Goal: Information Seeking & Learning: Learn about a topic

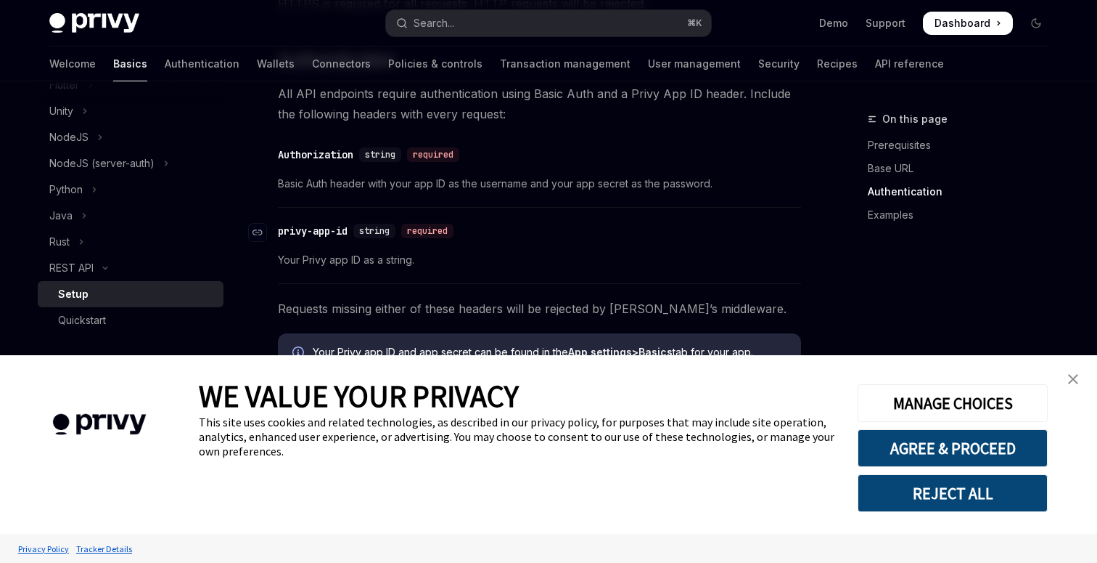
scroll to position [437, 0]
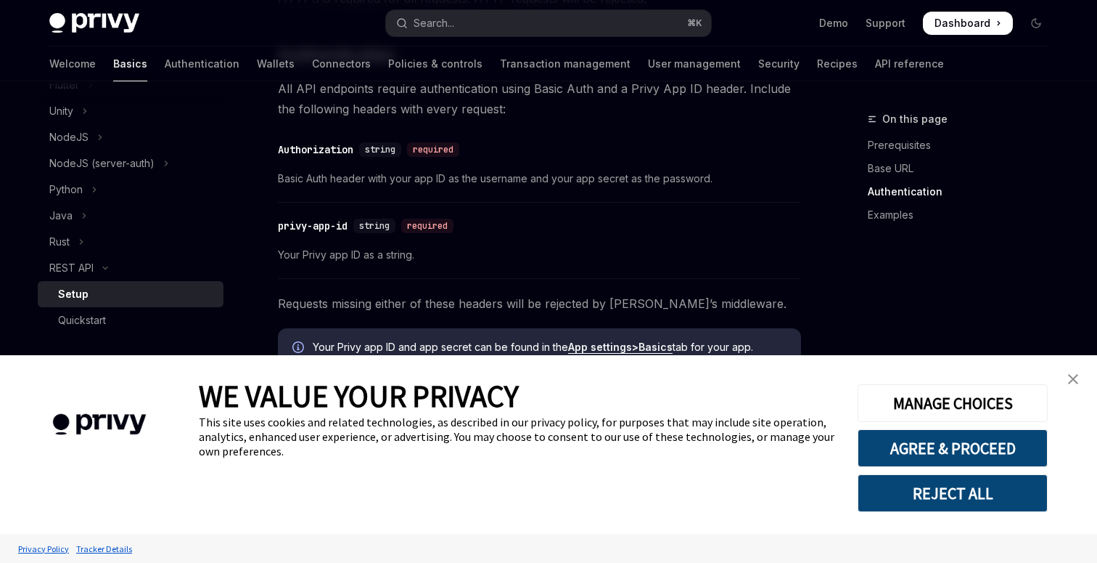
click at [1076, 377] on img "close banner" at bounding box center [1073, 379] width 10 height 10
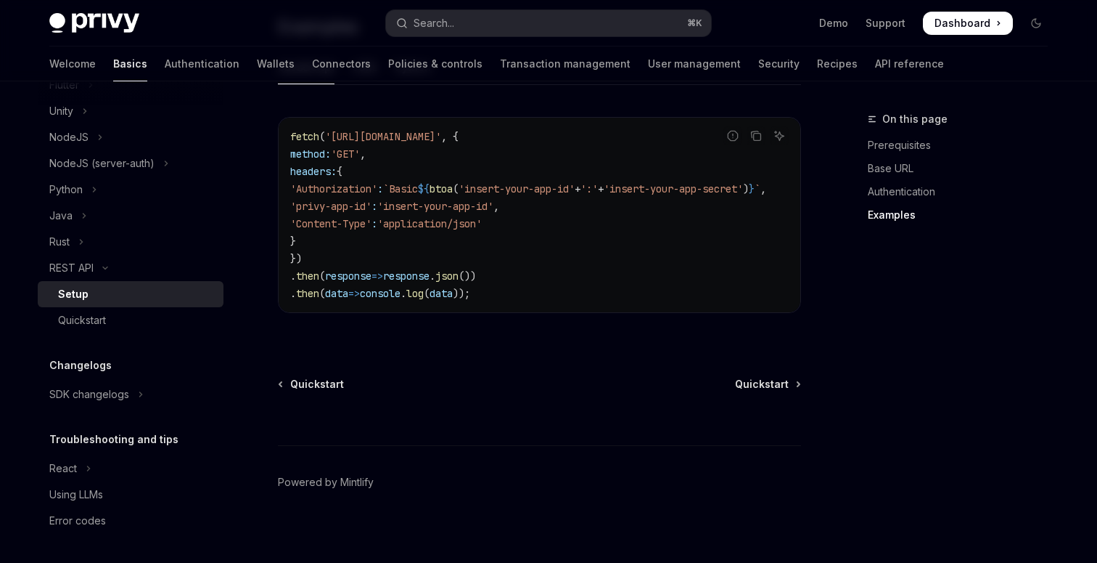
scroll to position [825, 0]
click at [79, 189] on div "Python" at bounding box center [65, 189] width 33 height 17
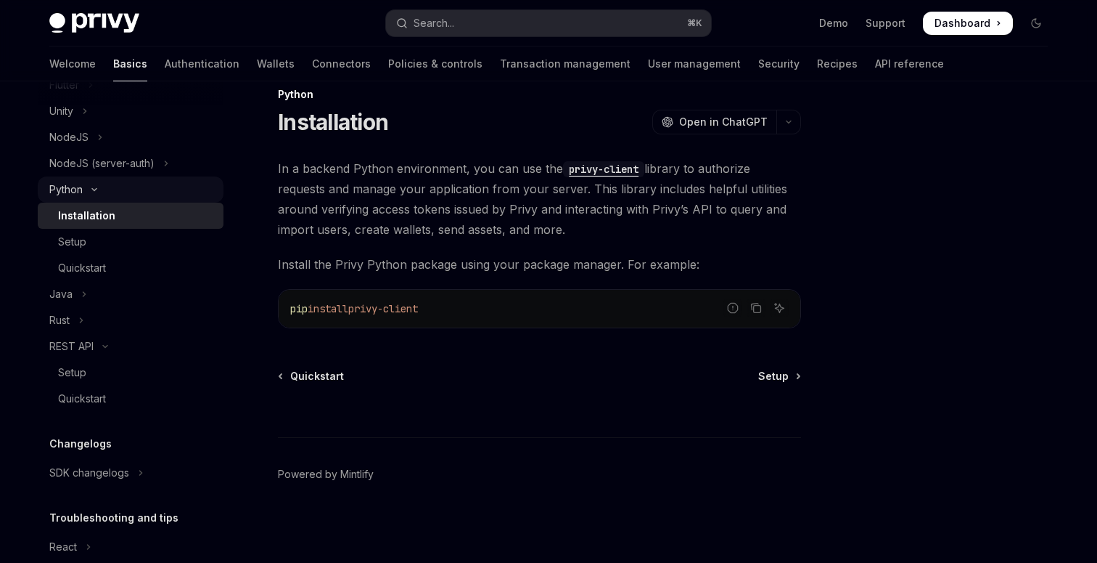
scroll to position [25, 0]
click at [875, 70] on link "API reference" at bounding box center [909, 63] width 69 height 35
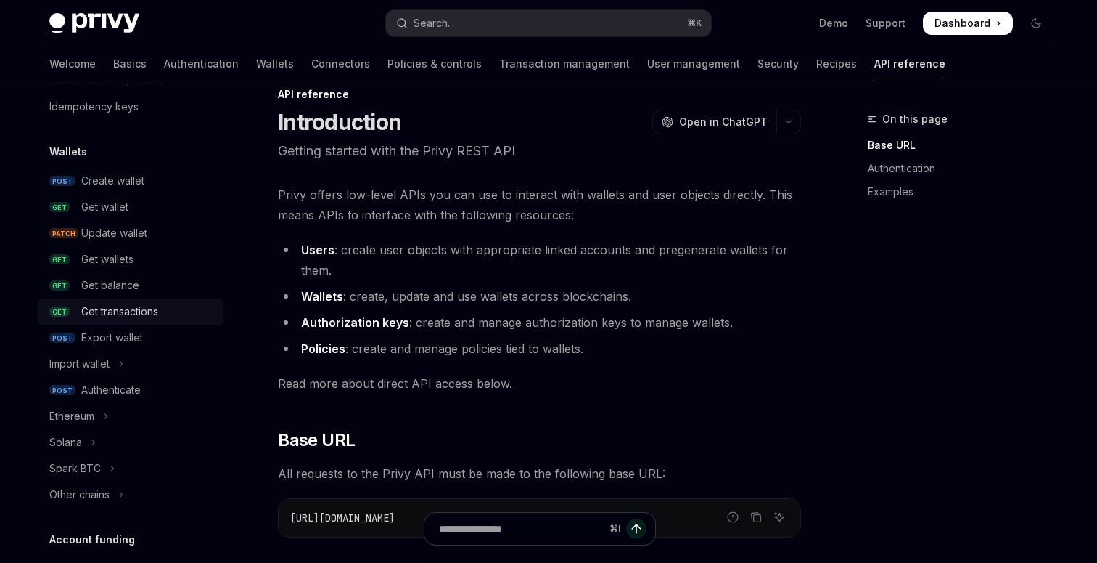
scroll to position [107, 0]
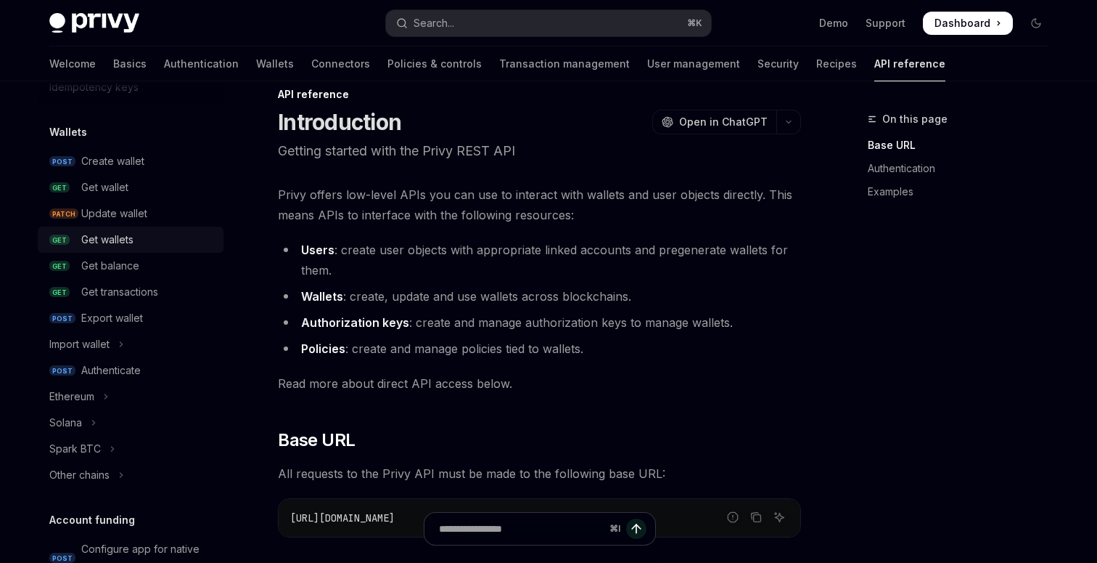
click at [133, 226] on link "GET Get wallets" at bounding box center [131, 239] width 186 height 26
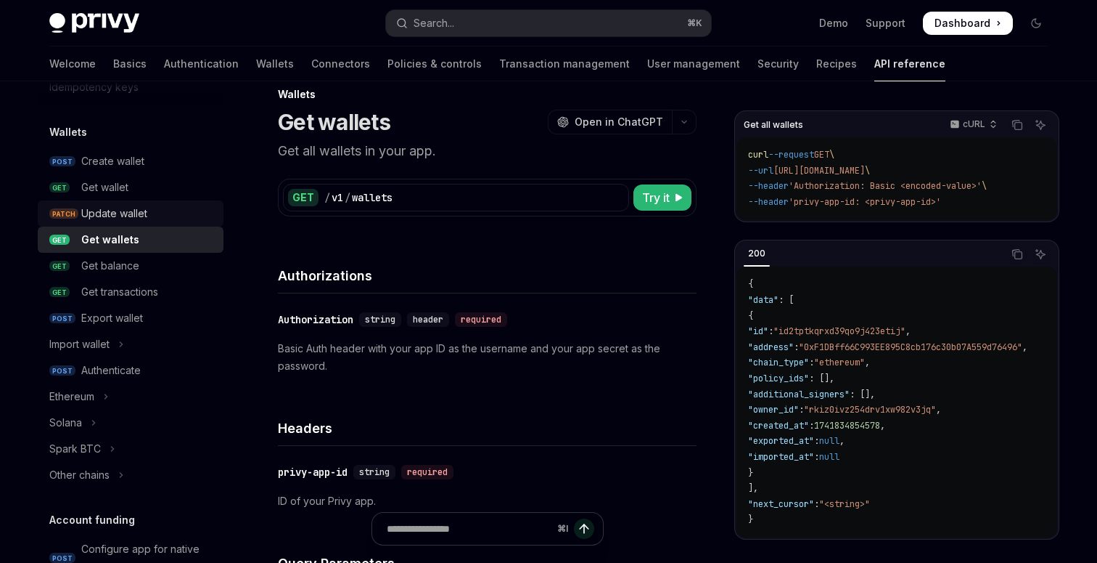
click at [134, 218] on div "Update wallet" at bounding box center [114, 213] width 66 height 17
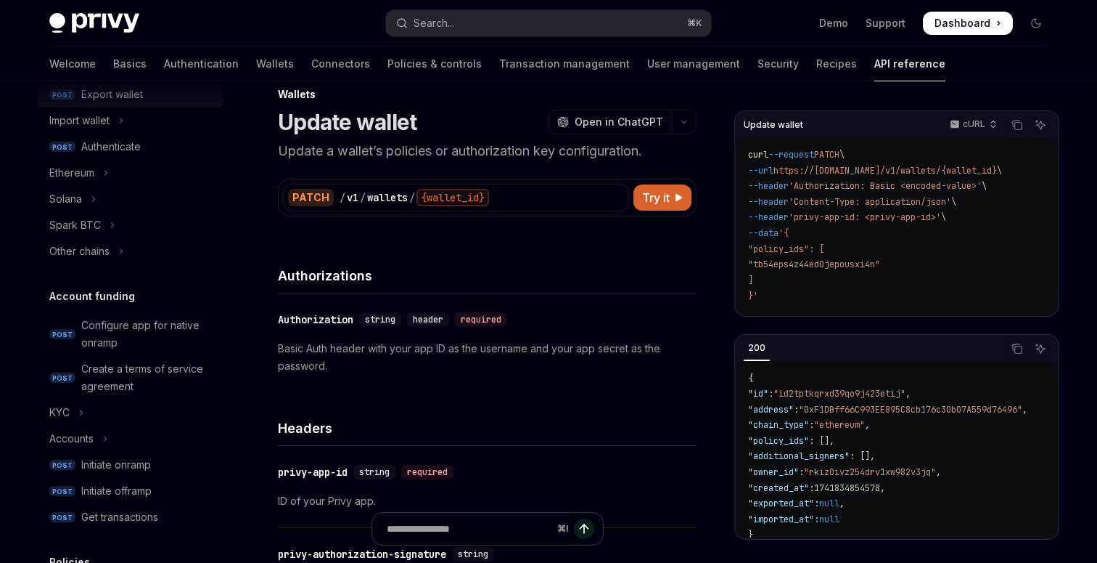
scroll to position [333, 0]
click at [94, 171] on div "Ethereum" at bounding box center [71, 170] width 45 height 17
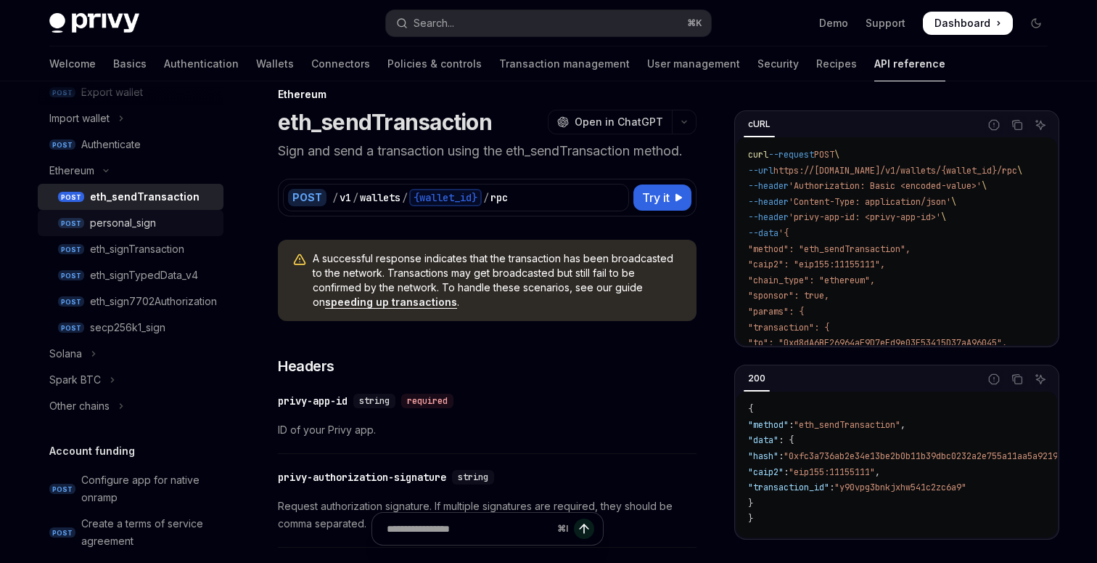
click at [144, 221] on div "personal_sign" at bounding box center [123, 222] width 66 height 17
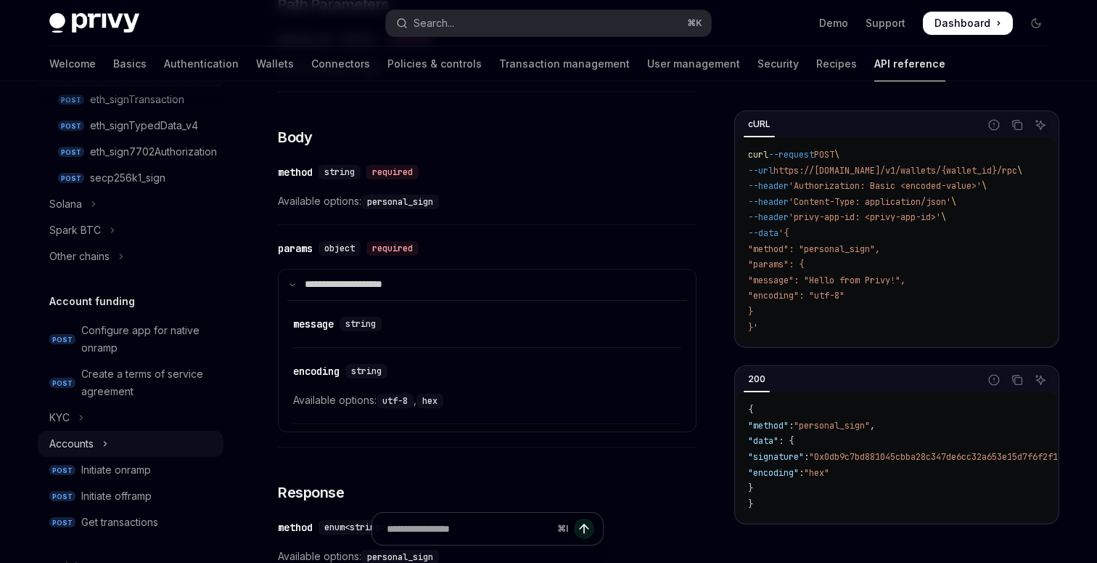
scroll to position [482, 0]
click at [134, 203] on button "Solana" at bounding box center [131, 205] width 186 height 26
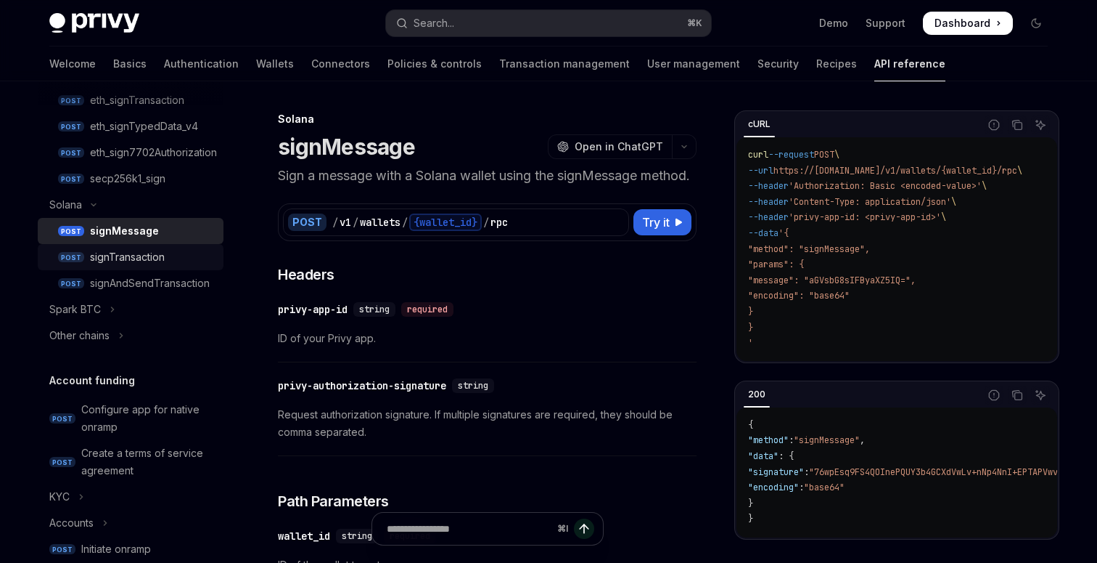
click at [179, 264] on div "signTransaction" at bounding box center [152, 256] width 125 height 17
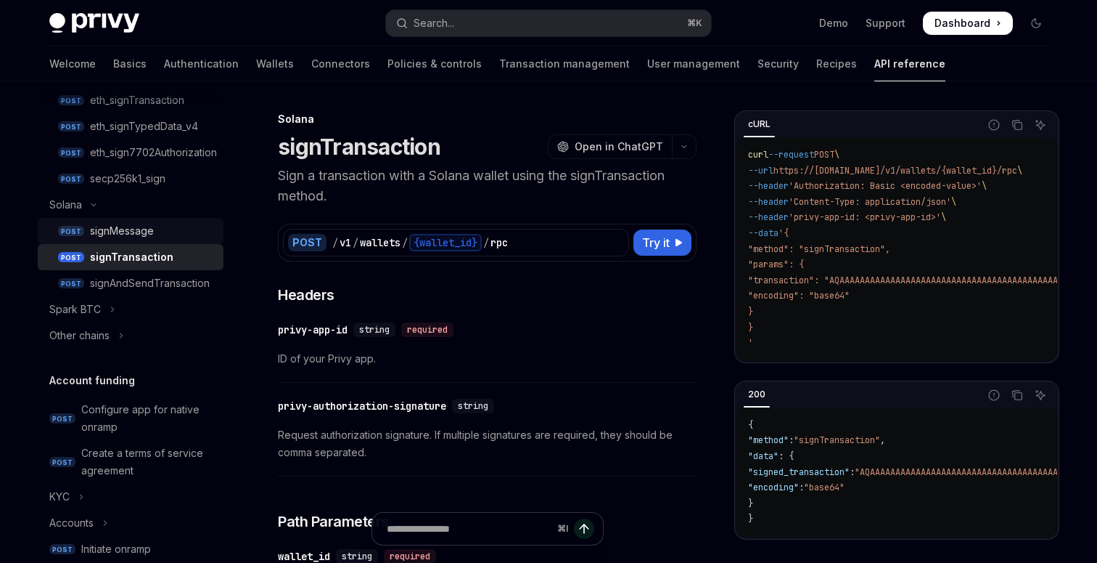
click at [142, 234] on div "signMessage" at bounding box center [122, 230] width 64 height 17
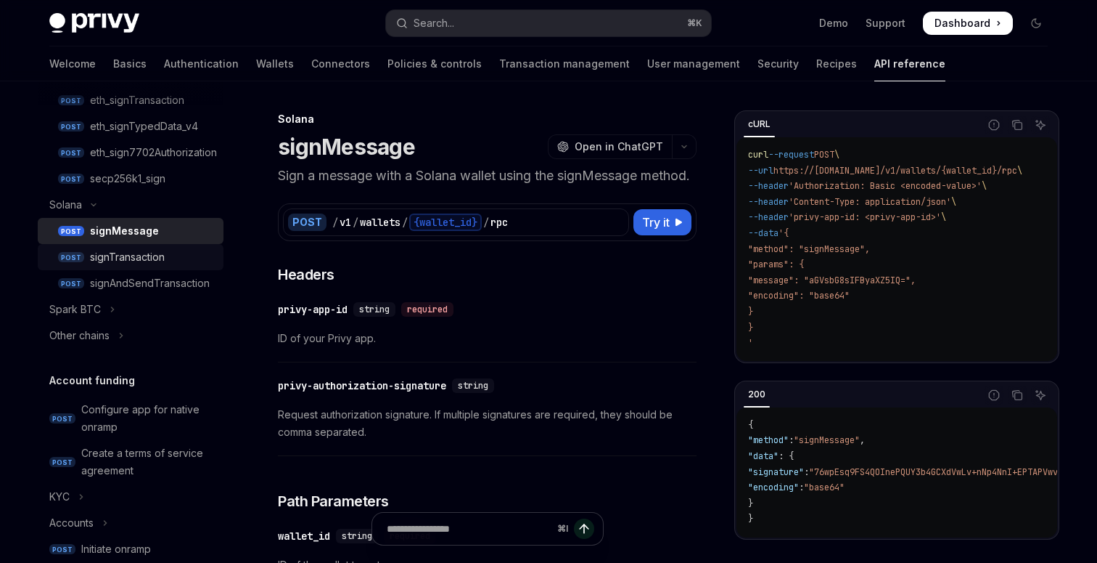
click at [165, 266] on link "POST signTransaction" at bounding box center [131, 257] width 186 height 26
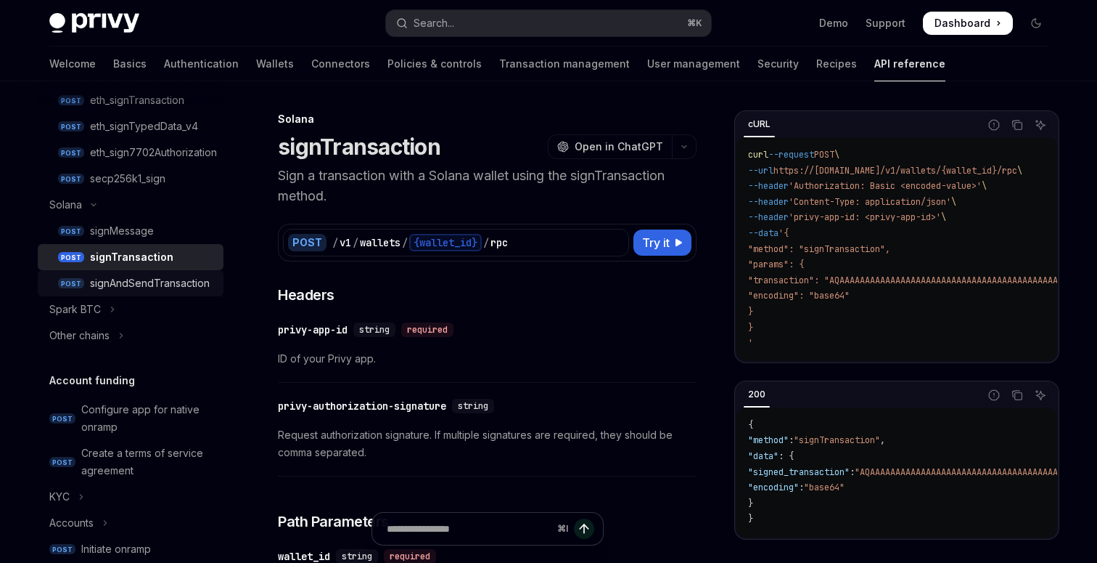
click at [166, 280] on div "signAndSendTransaction" at bounding box center [150, 282] width 120 height 17
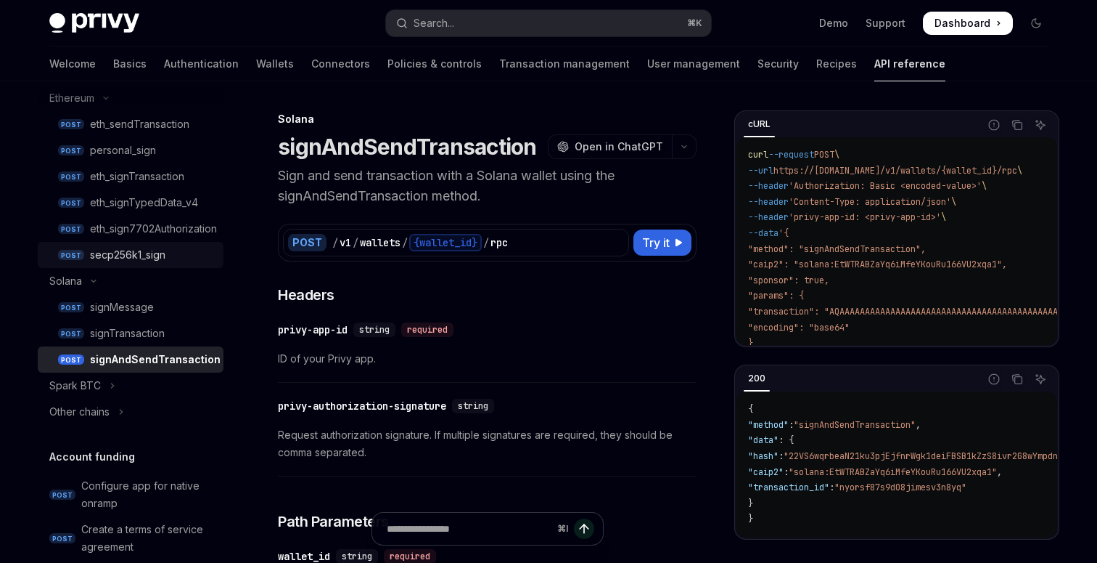
scroll to position [405, 0]
click at [142, 175] on div "eth_signTransaction" at bounding box center [137, 176] width 94 height 17
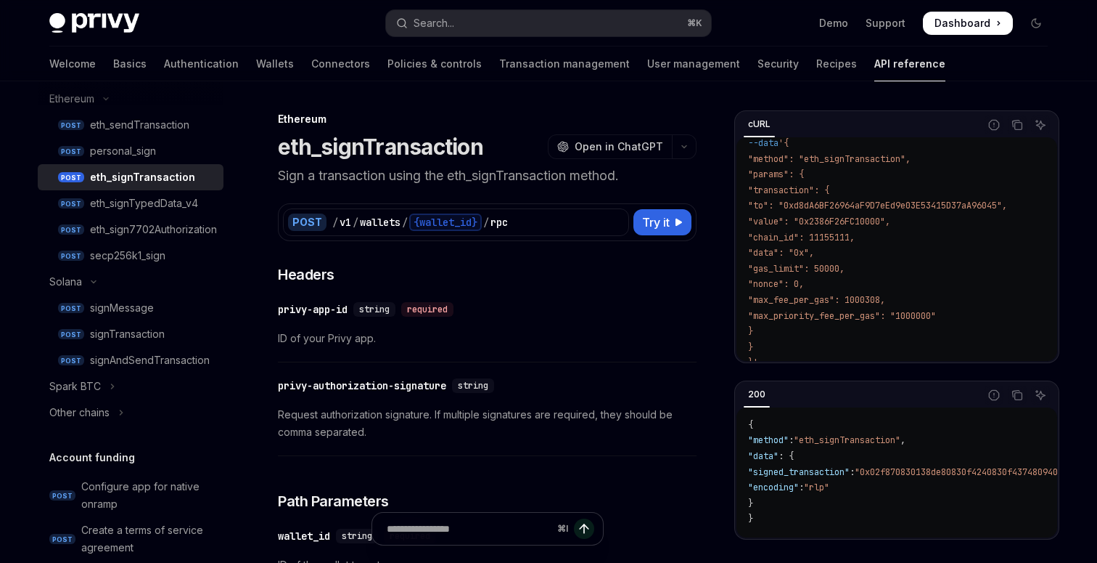
scroll to position [112, 0]
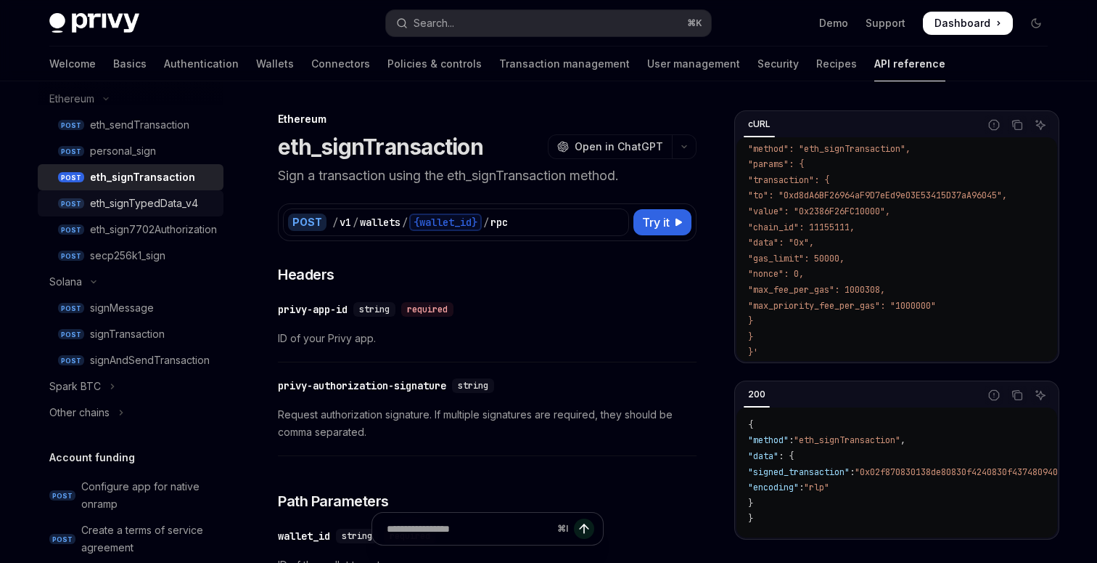
click at [173, 205] on div "eth_signTypedData_v4" at bounding box center [144, 203] width 108 height 17
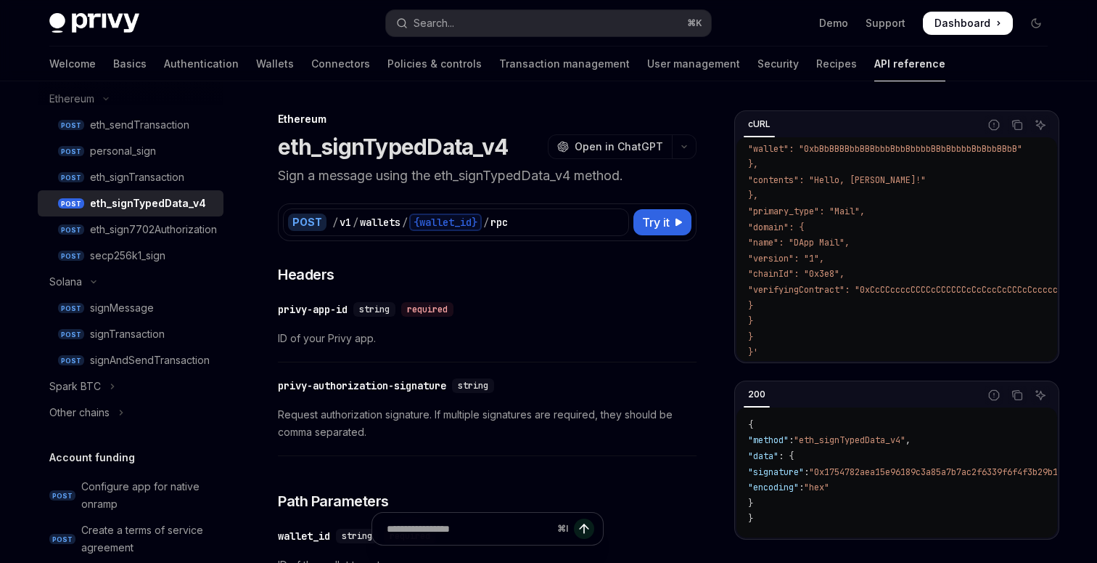
scroll to position [535, 0]
click at [154, 251] on div "secp256k1_sign" at bounding box center [127, 255] width 75 height 17
type textarea "*"
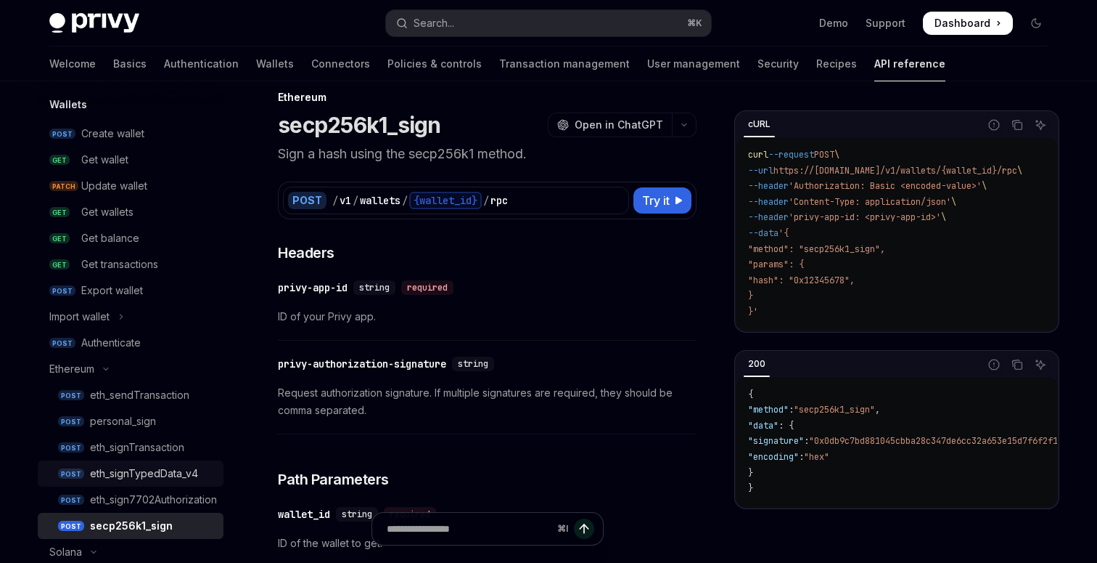
scroll to position [118, 0]
